Goal: Task Accomplishment & Management: Use online tool/utility

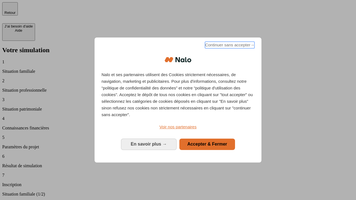
click at [229, 46] on span "Continuer sans accepter →" at bounding box center [230, 45] width 50 height 7
